Goal: Information Seeking & Learning: Learn about a topic

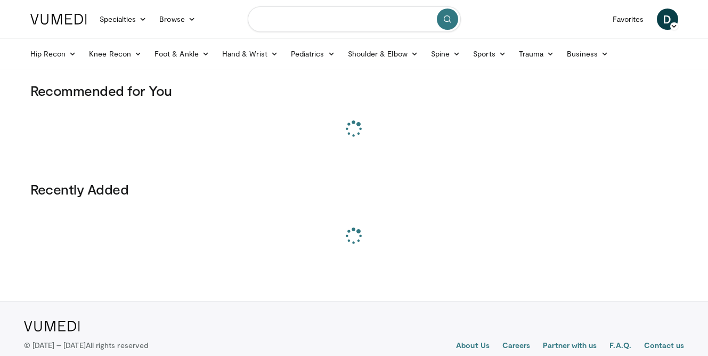
click at [326, 21] on input "Search topics, interventions" at bounding box center [354, 19] width 213 height 26
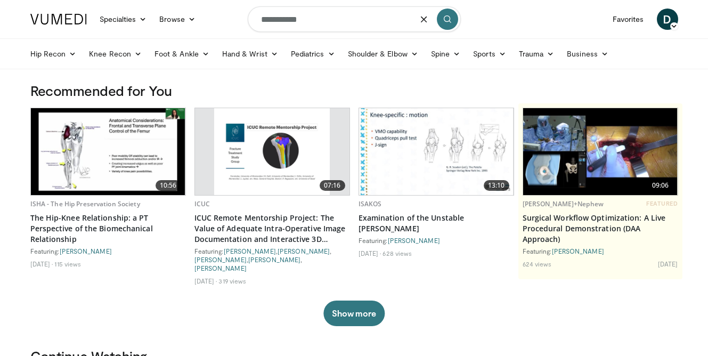
click at [323, 26] on input "**********" at bounding box center [354, 19] width 213 height 26
type input "**********"
click at [449, 20] on icon "submit" at bounding box center [447, 19] width 9 height 9
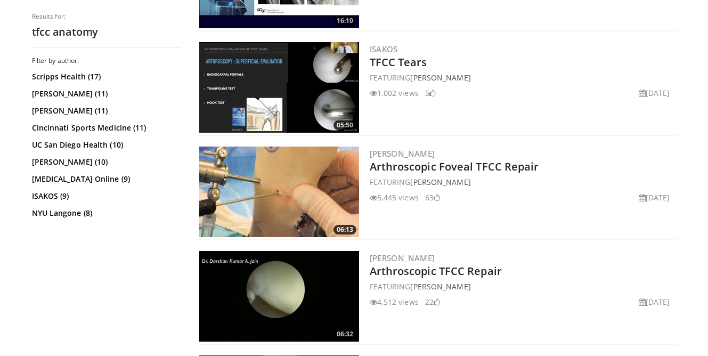
scroll to position [704, 0]
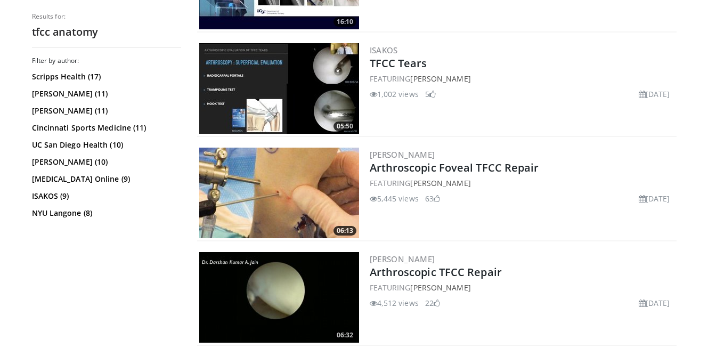
click at [313, 80] on img at bounding box center [279, 88] width 160 height 91
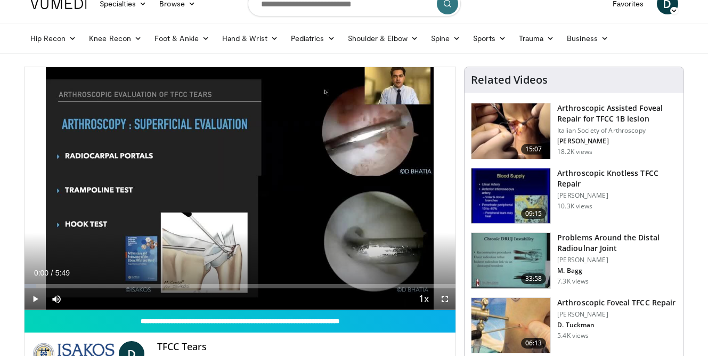
click at [37, 295] on span "Video Player" at bounding box center [35, 298] width 21 height 21
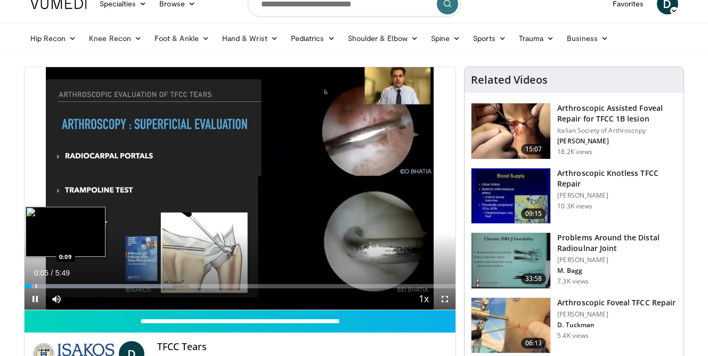
click at [36, 284] on div "Progress Bar" at bounding box center [36, 286] width 1 height 4
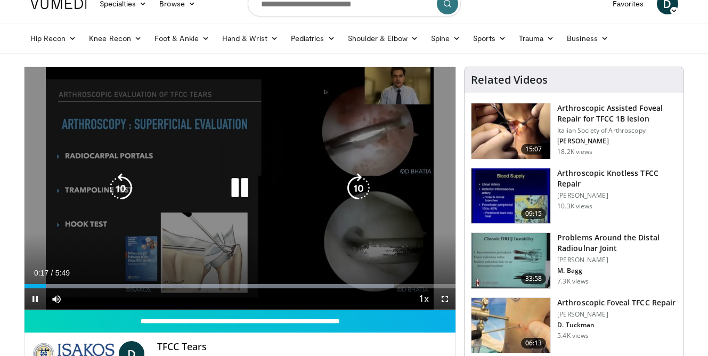
click at [237, 190] on icon "Video Player" at bounding box center [240, 188] width 30 height 30
click at [229, 191] on icon "Video Player" at bounding box center [240, 188] width 30 height 30
click at [240, 186] on icon "Video Player" at bounding box center [240, 188] width 30 height 30
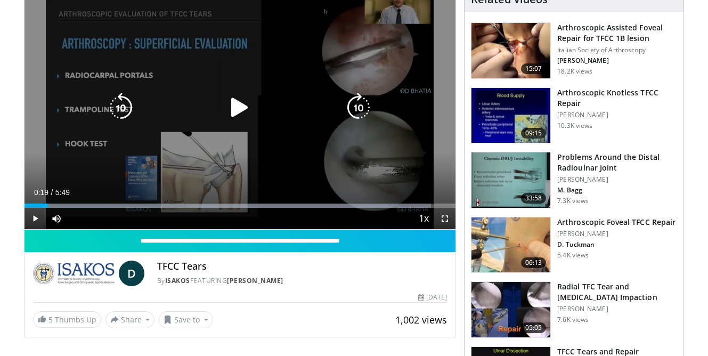
scroll to position [93, 0]
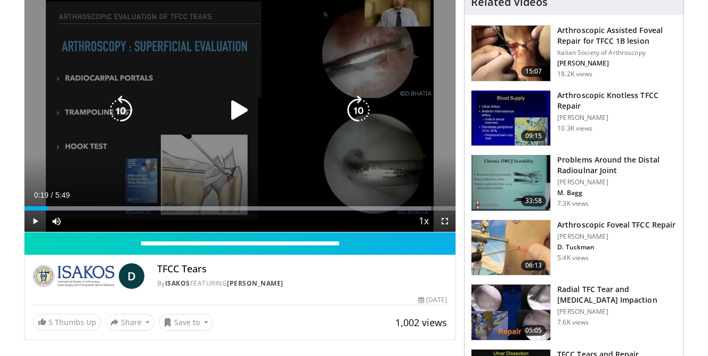
click at [239, 111] on icon "Video Player" at bounding box center [240, 110] width 30 height 30
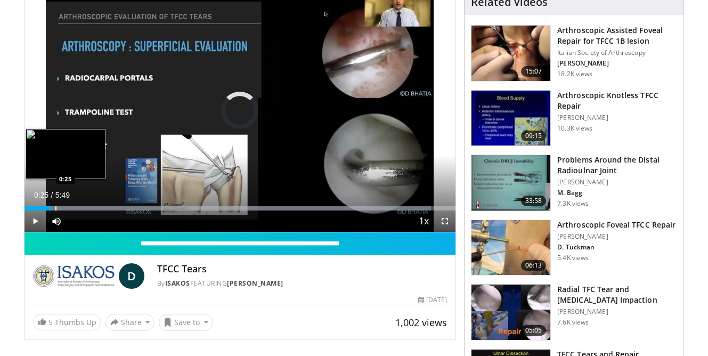
click at [55, 205] on div "Loaded : 94.30% 0:21 0:25" at bounding box center [240, 205] width 431 height 10
click at [68, 207] on div "Progress Bar" at bounding box center [68, 208] width 1 height 4
click at [73, 207] on div "Progress Bar" at bounding box center [73, 208] width 1 height 4
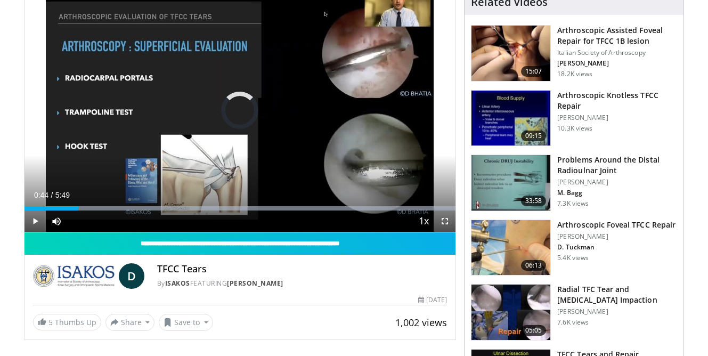
click at [79, 208] on div "Progress Bar" at bounding box center [79, 208] width 1 height 4
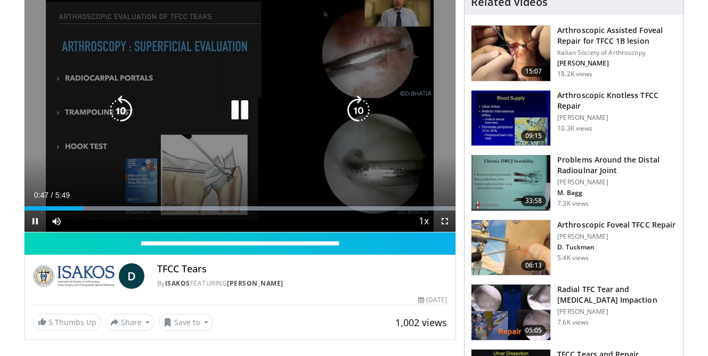
click at [239, 116] on icon "Video Player" at bounding box center [240, 110] width 30 height 30
